Goal: Task Accomplishment & Management: Manage account settings

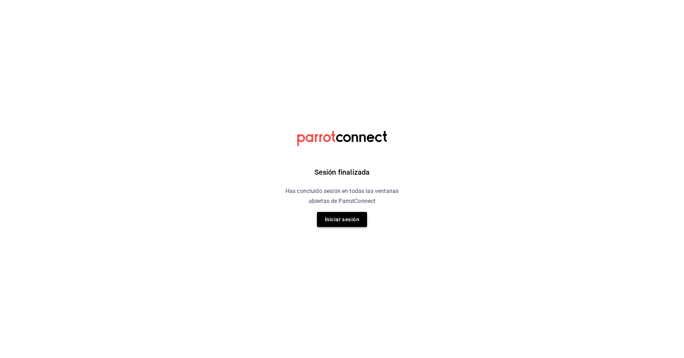
click at [347, 221] on button "Iniciar sesión" at bounding box center [342, 219] width 50 height 15
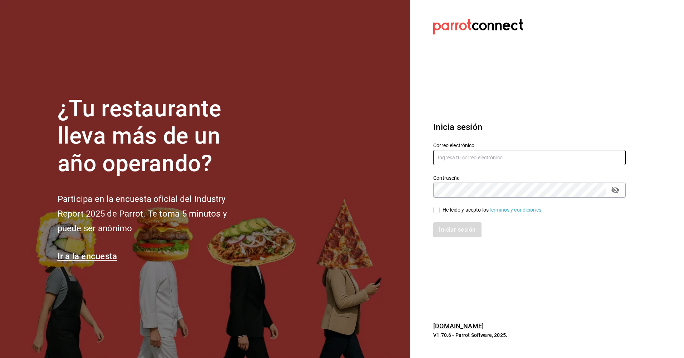
type input "ayartecruz10@gmail.com"
click at [437, 212] on input "He leído y acepto los Términos y condiciones." at bounding box center [437, 210] width 6 height 6
checkbox input "true"
click at [448, 231] on button "Iniciar sesión" at bounding box center [458, 229] width 49 height 15
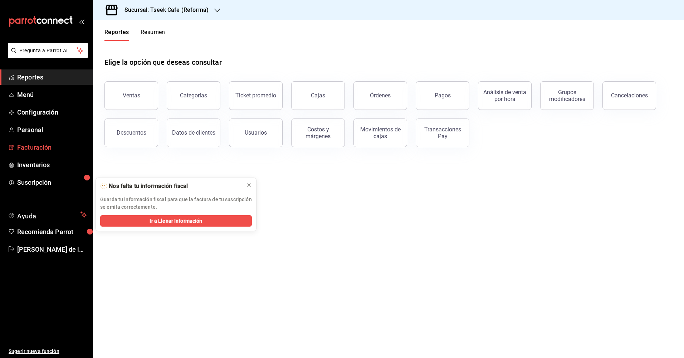
click at [50, 150] on span "Facturación" at bounding box center [52, 147] width 70 height 10
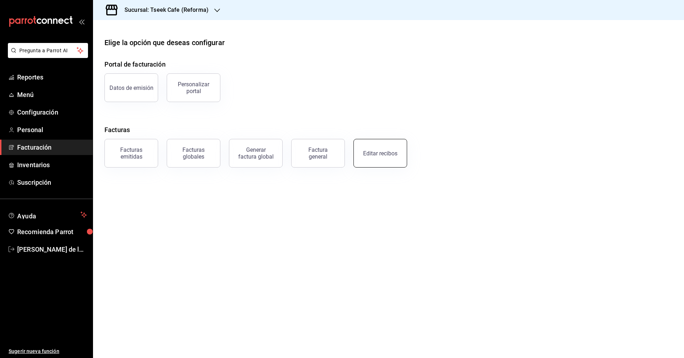
click at [389, 154] on div "Editar recibos" at bounding box center [380, 153] width 34 height 7
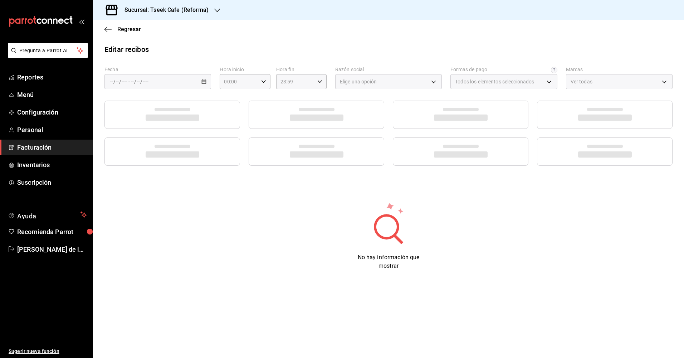
type input "66997c91-05ea-4bb7-a37a-48eae8dc81e8"
click at [193, 81] on div "/ / - / /" at bounding box center [158, 81] width 107 height 15
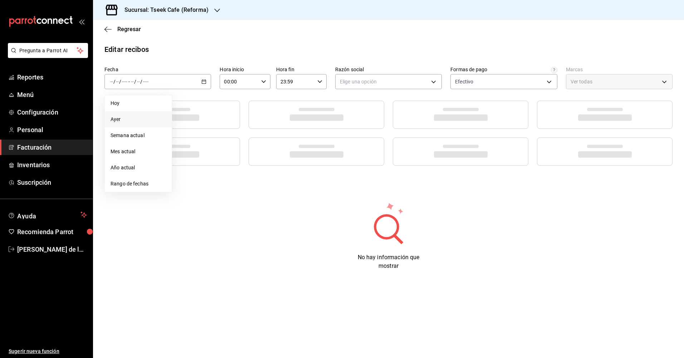
click at [137, 117] on span "Ayer" at bounding box center [138, 120] width 55 height 8
click at [377, 84] on body "Pregunta a Parrot AI Reportes Menú Configuración Personal Facturación Inventari…" at bounding box center [342, 179] width 684 height 358
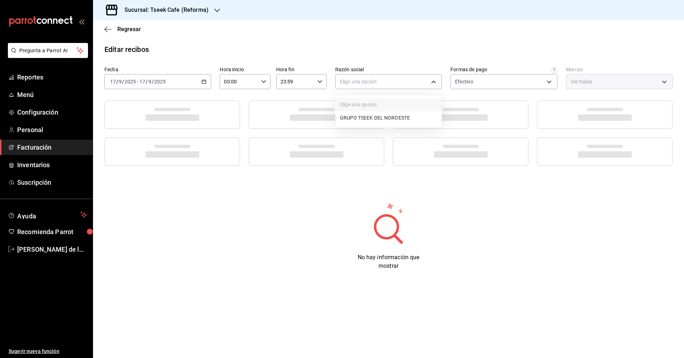
click at [370, 118] on li "GRUPO TSEEK DEL NOROESTE" at bounding box center [389, 117] width 106 height 13
type input "34cacc2b-01fe-412f-b909-7af0a0edc929"
type input "007138e5-69dd-4443-9d50-6c2aa0b03d3e"
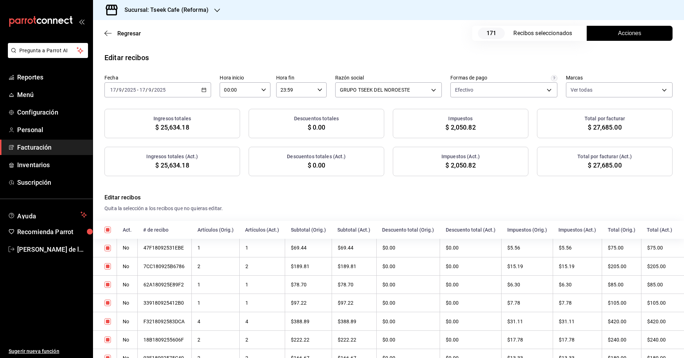
click at [619, 35] on span "Acciones" at bounding box center [630, 33] width 23 height 9
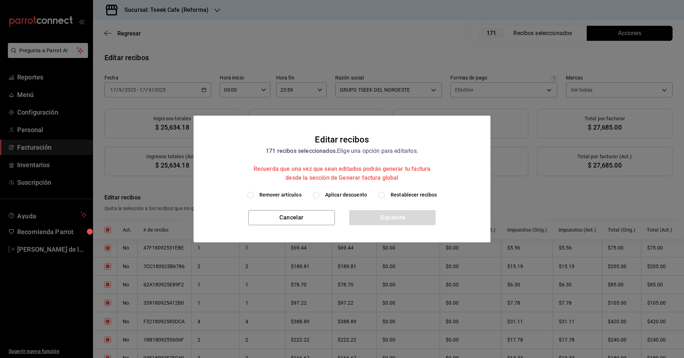
click at [335, 195] on span "Aplicar descuento" at bounding box center [346, 195] width 42 height 8
click at [320, 195] on input "Aplicar descuento" at bounding box center [316, 195] width 6 height 6
radio input "true"
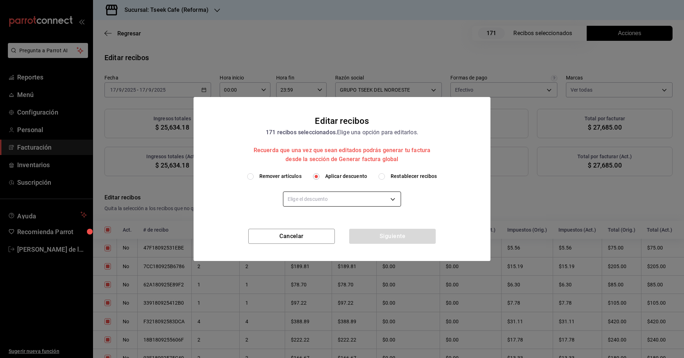
click at [346, 201] on body "Pregunta a Parrot AI Reportes Menú Configuración Personal Facturación Inventari…" at bounding box center [342, 179] width 684 height 358
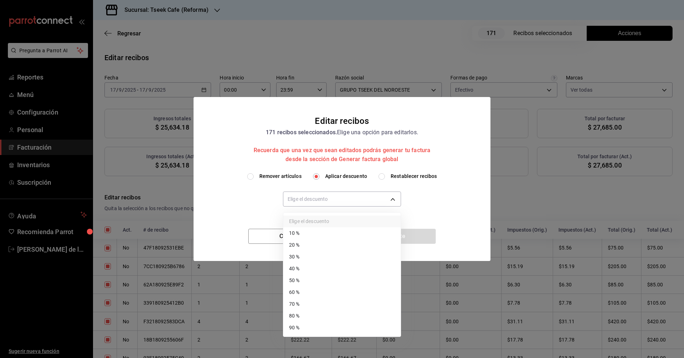
click at [309, 255] on li "30 %" at bounding box center [342, 257] width 117 height 12
type input "30"
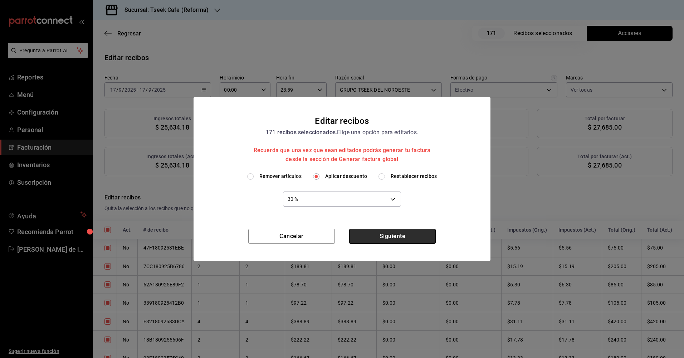
click at [390, 238] on button "Siguiente" at bounding box center [392, 236] width 87 height 15
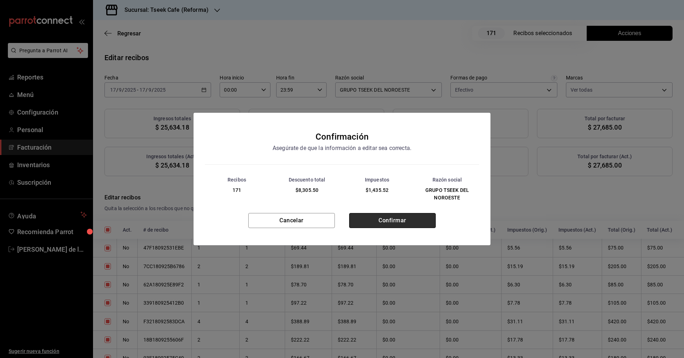
click at [369, 219] on button "Confirmar" at bounding box center [392, 220] width 87 height 15
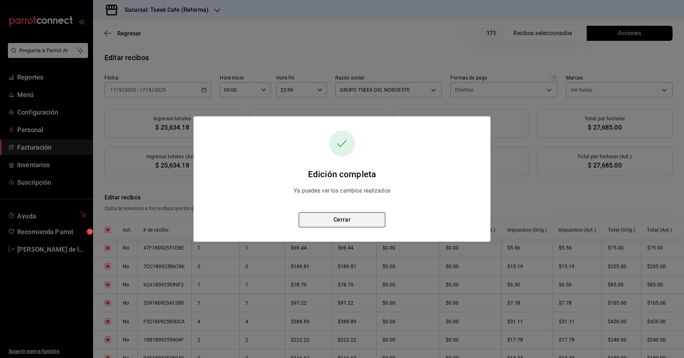
click at [349, 222] on button "Cerrar" at bounding box center [342, 219] width 87 height 15
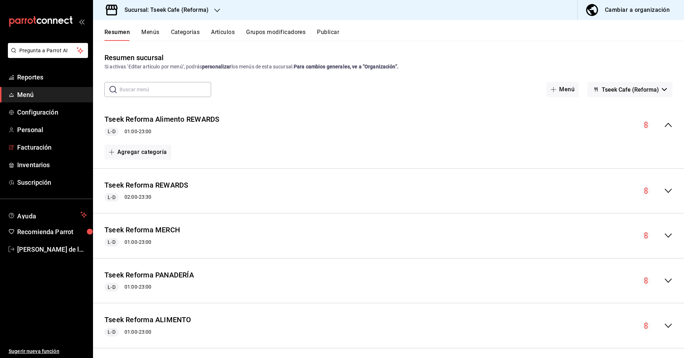
drag, startPoint x: 57, startPoint y: 151, endPoint x: 483, endPoint y: 77, distance: 433.0
click at [57, 151] on span "Facturación" at bounding box center [52, 147] width 70 height 10
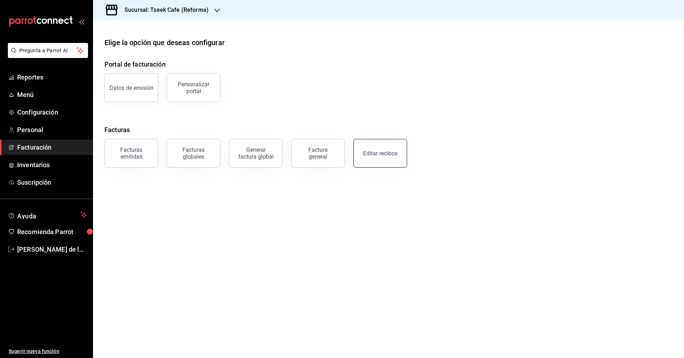
click at [397, 156] on button "Editar recibos" at bounding box center [381, 153] width 54 height 29
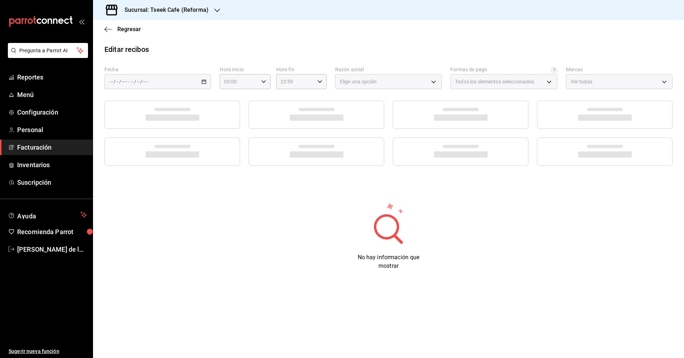
type input "66997c91-05ea-4bb7-a37a-48eae8dc81e8"
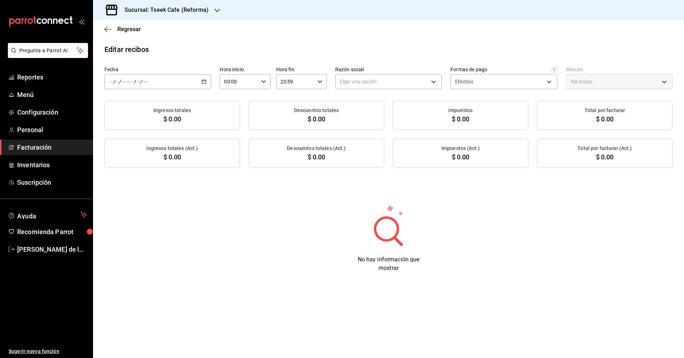
click at [176, 83] on div "/ / - / /" at bounding box center [158, 81] width 107 height 15
click at [121, 120] on span "Ayer" at bounding box center [138, 120] width 55 height 8
drag, startPoint x: 356, startPoint y: 81, endPoint x: 354, endPoint y: 102, distance: 21.6
click at [356, 81] on body "Pregunta a Parrot AI Reportes Menú Configuración Personal Facturación Inventari…" at bounding box center [342, 179] width 684 height 358
click at [355, 120] on li "GRUPO TSEEK DEL NOROESTE" at bounding box center [389, 117] width 106 height 13
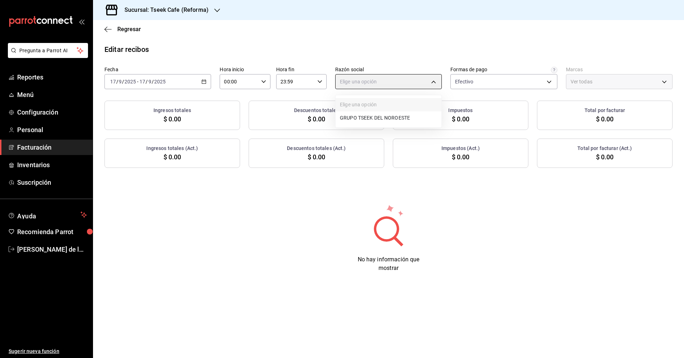
type input "34cacc2b-01fe-412f-b909-7af0a0edc929"
type input "007138e5-69dd-4443-9d50-6c2aa0b03d3e"
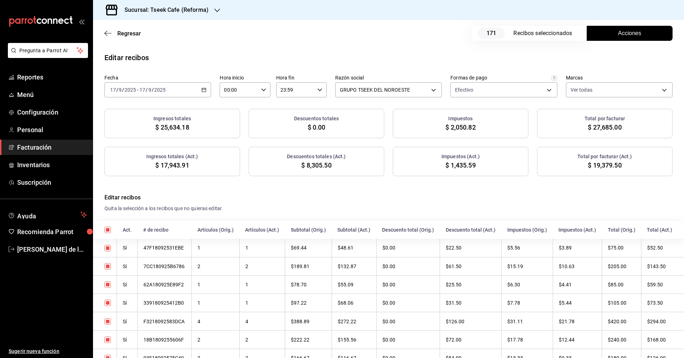
click at [619, 30] on span "Acciones" at bounding box center [630, 33] width 23 height 9
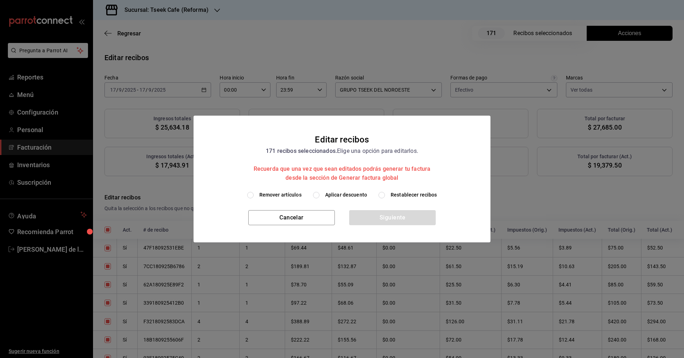
click at [343, 196] on span "Aplicar descuento" at bounding box center [346, 195] width 42 height 8
click at [320, 196] on input "Aplicar descuento" at bounding box center [316, 195] width 6 height 6
radio input "true"
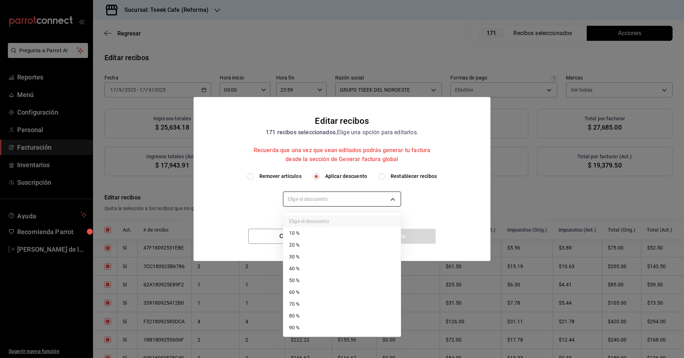
click at [351, 202] on body "Pregunta a Parrot AI Reportes Menú Configuración Personal Facturación Inventari…" at bounding box center [342, 179] width 684 height 358
click at [314, 258] on li "30 %" at bounding box center [342, 257] width 117 height 12
type input "30"
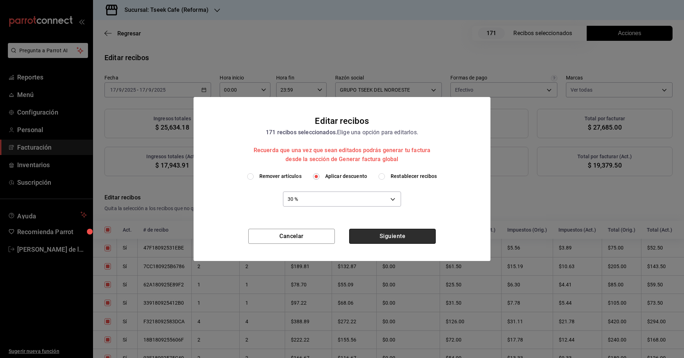
click at [374, 236] on button "Siguiente" at bounding box center [392, 236] width 87 height 15
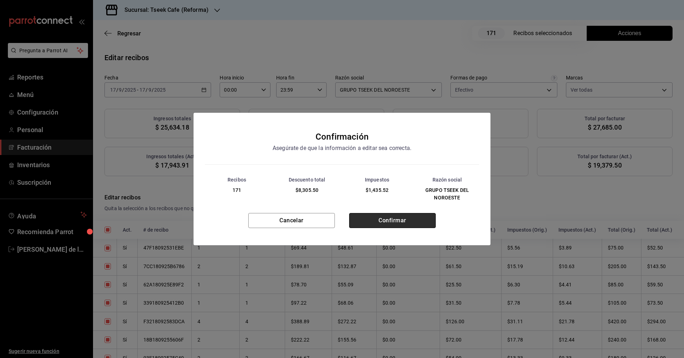
click at [371, 224] on button "Confirmar" at bounding box center [392, 220] width 87 height 15
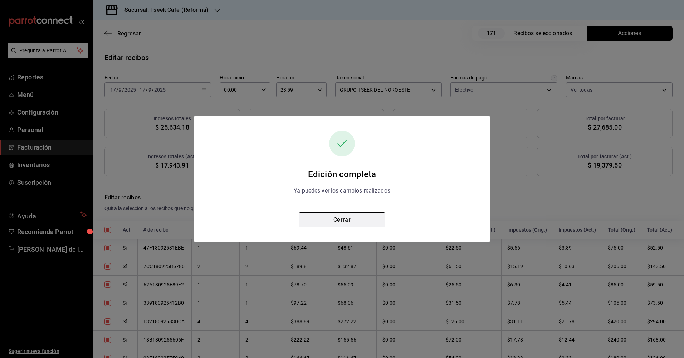
click at [349, 219] on button "Cerrar" at bounding box center [342, 219] width 87 height 15
